Goal: Task Accomplishment & Management: Manage account settings

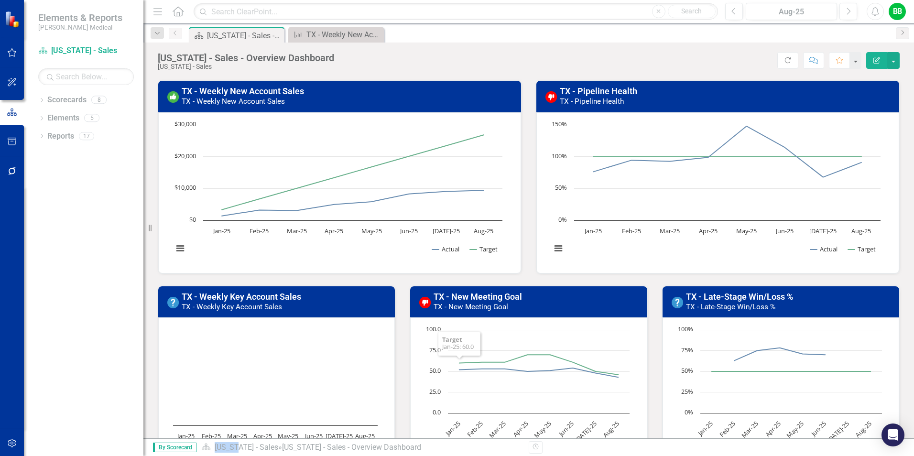
scroll to position [96, 0]
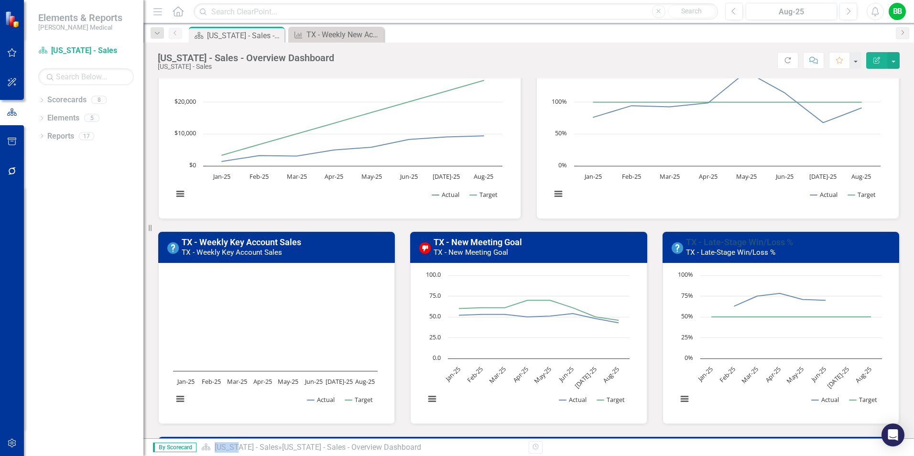
click at [712, 237] on link "TX - Late-Stage Win/Loss %" at bounding box center [739, 242] width 107 height 10
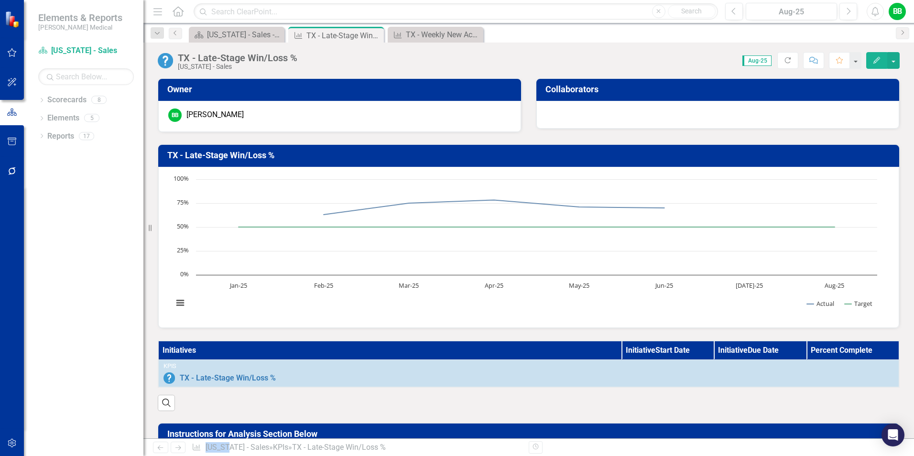
click at [876, 60] on icon "Edit" at bounding box center [876, 60] width 9 height 7
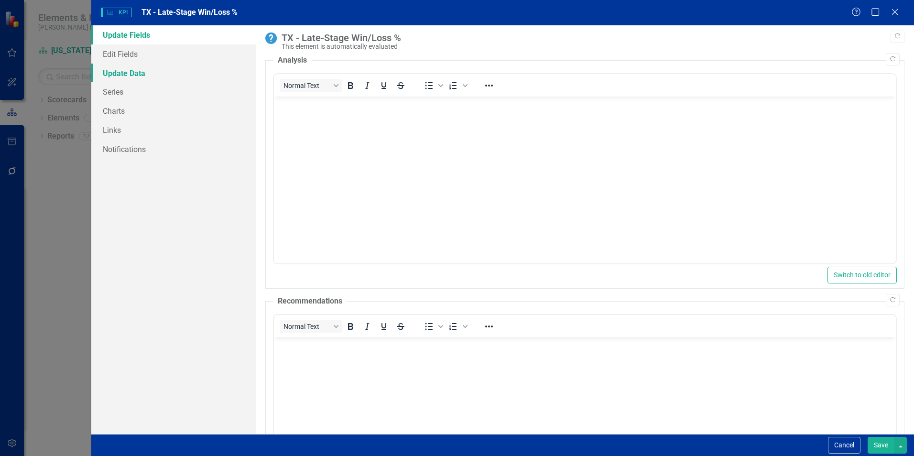
click at [124, 73] on link "Update Data" at bounding box center [173, 73] width 164 height 19
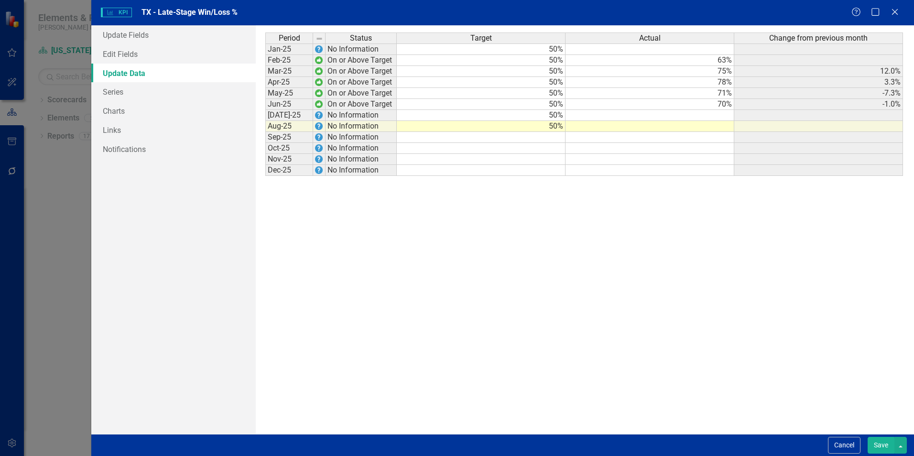
click at [715, 115] on td at bounding box center [649, 115] width 169 height 11
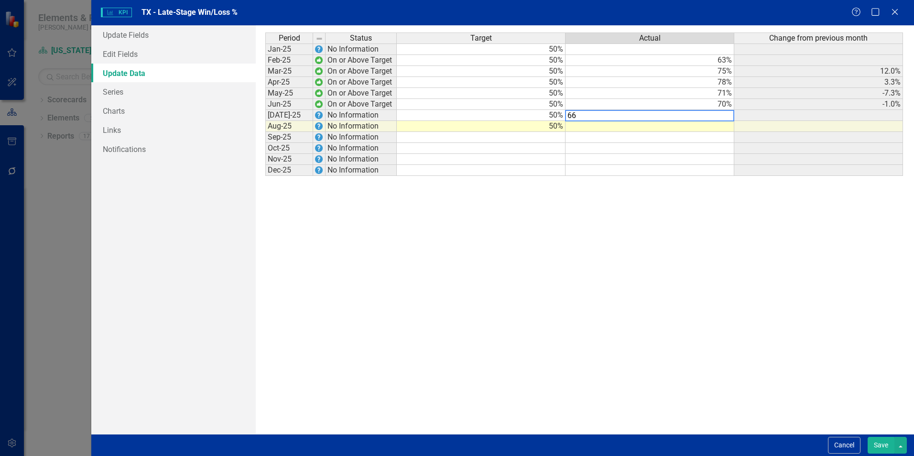
type textarea "66"
click at [696, 209] on div "Period Status Target Actual Change from previous month Jan-25 No Information 50…" at bounding box center [584, 229] width 638 height 394
click at [875, 441] on button "Save" at bounding box center [880, 445] width 27 height 17
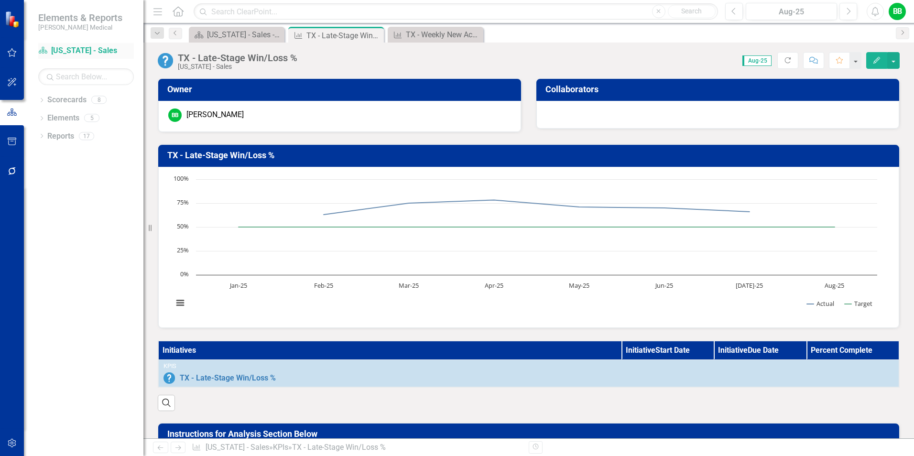
click at [82, 43] on div "Scorecard [US_STATE] - Sales" at bounding box center [86, 51] width 96 height 16
click at [58, 48] on link "Scorecard [US_STATE] - Sales" at bounding box center [86, 50] width 96 height 11
